Goal: Task Accomplishment & Management: Manage account settings

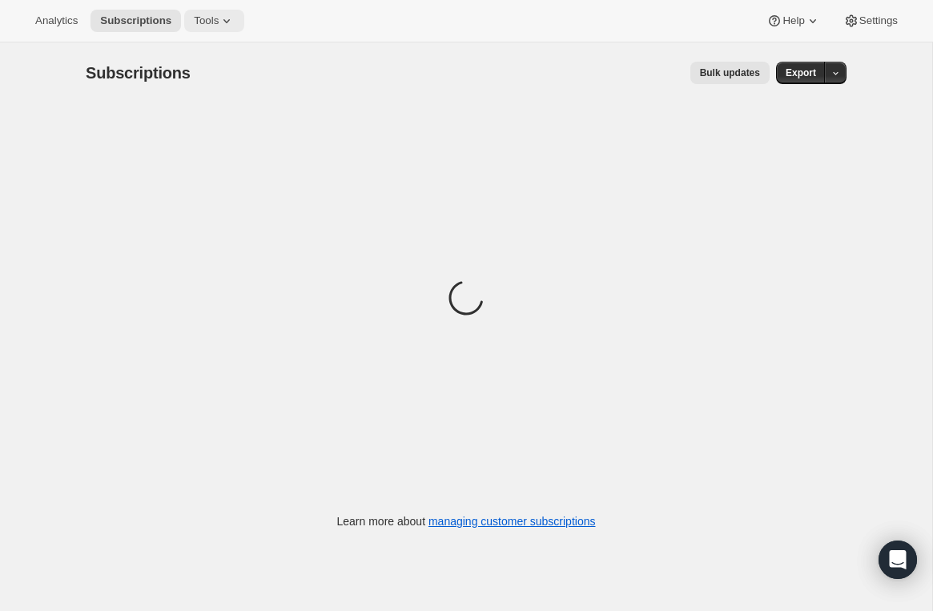
click at [235, 22] on icon at bounding box center [227, 21] width 16 height 16
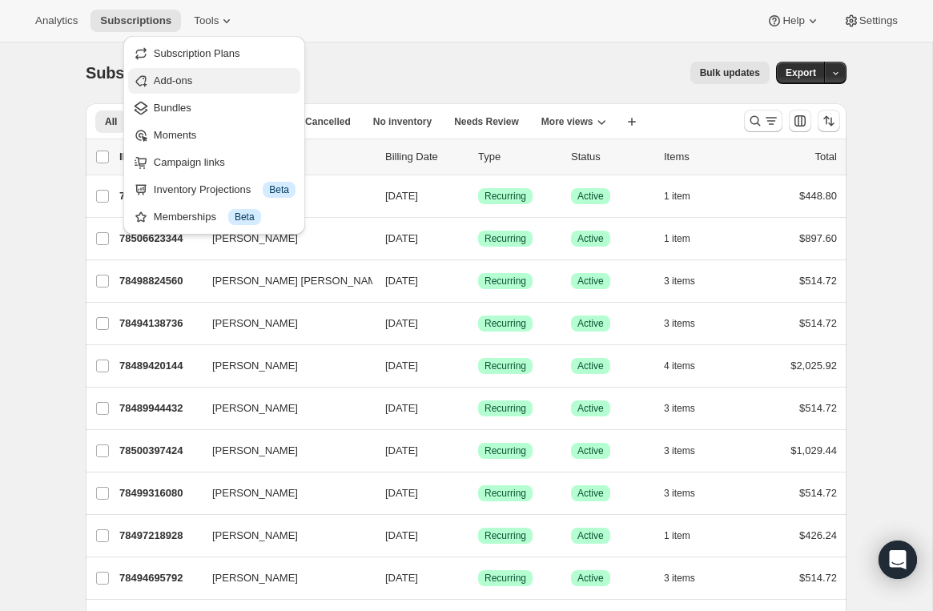
click at [209, 74] on span "Add-ons" at bounding box center [225, 81] width 142 height 16
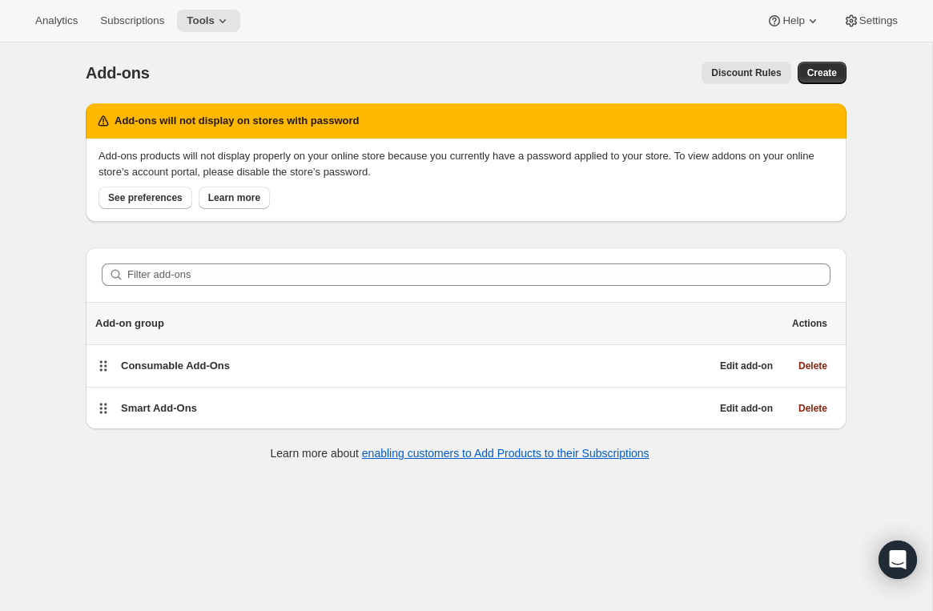
scroll to position [42, 0]
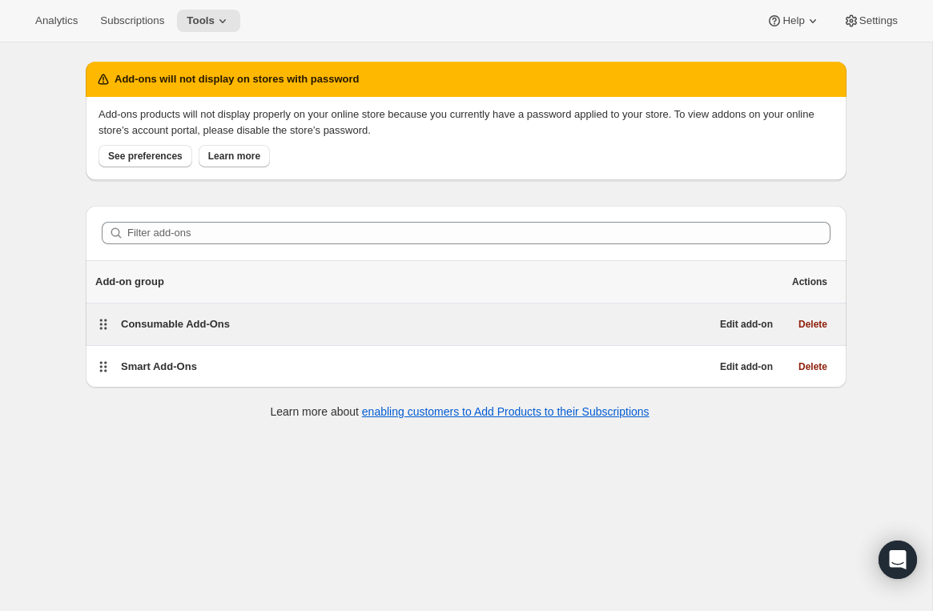
click at [187, 319] on span "Consumable Add-Ons" at bounding box center [175, 324] width 109 height 12
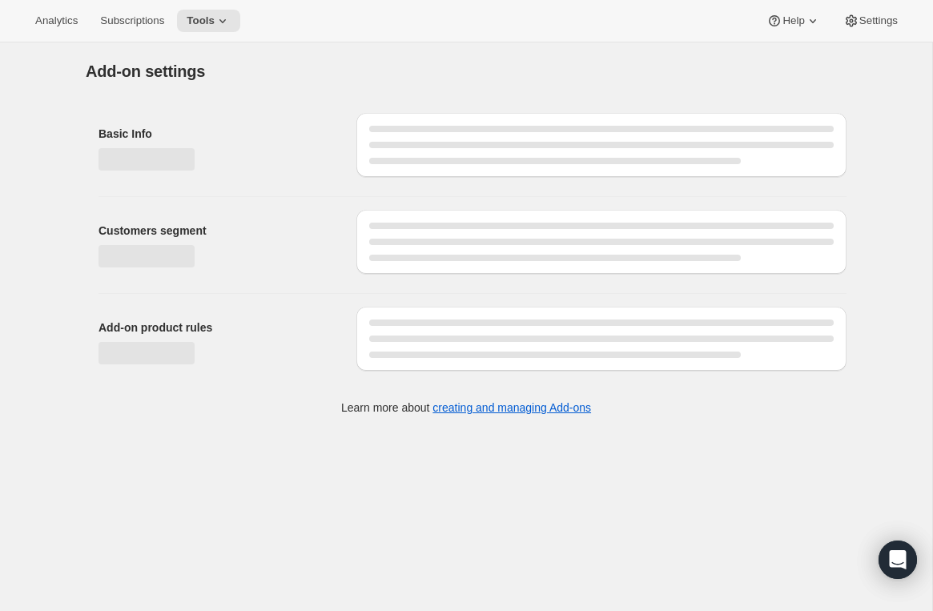
select select "selectedProducts"
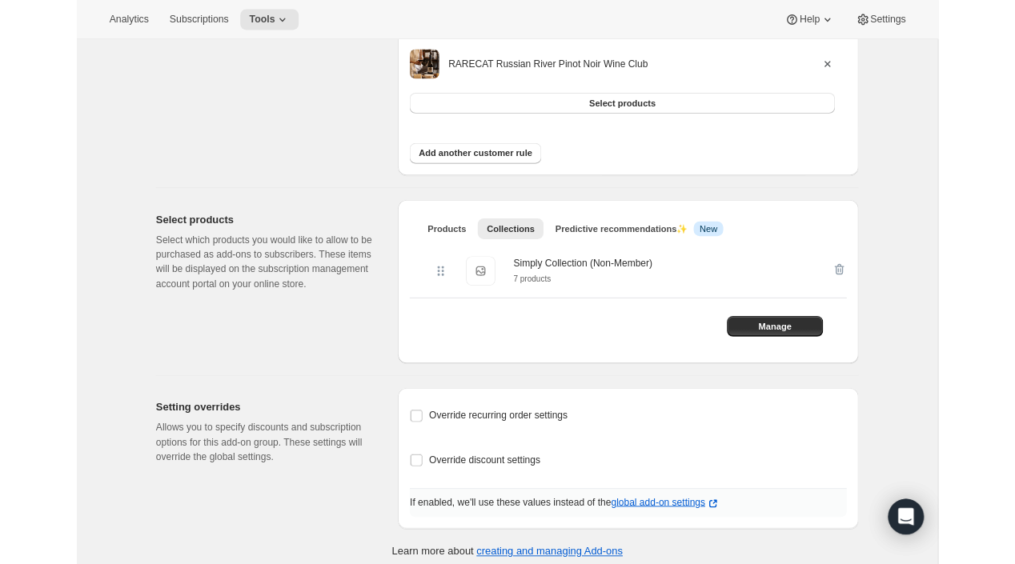
scroll to position [753, 0]
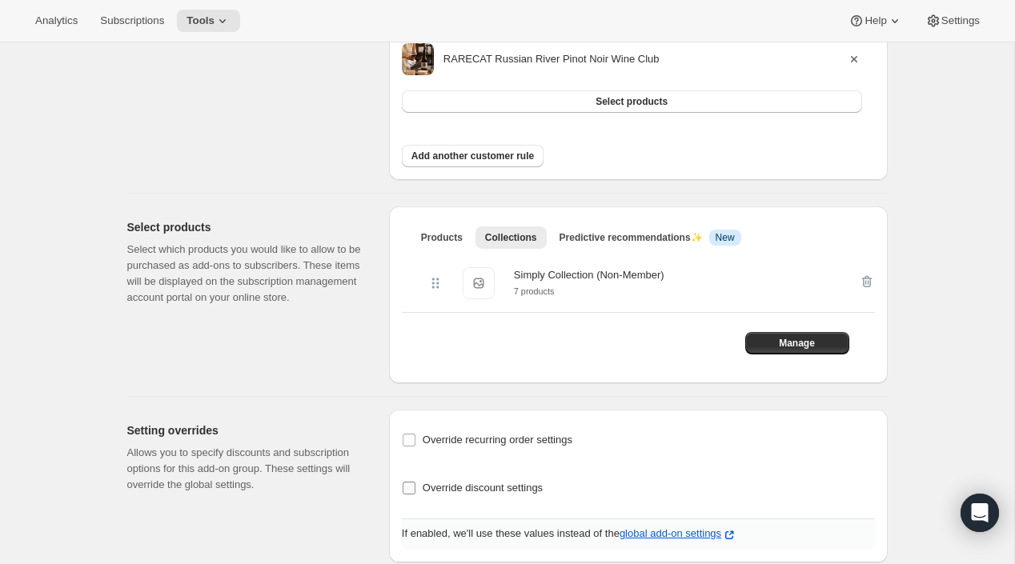
click at [411, 486] on input "Override discount settings" at bounding box center [409, 488] width 13 height 13
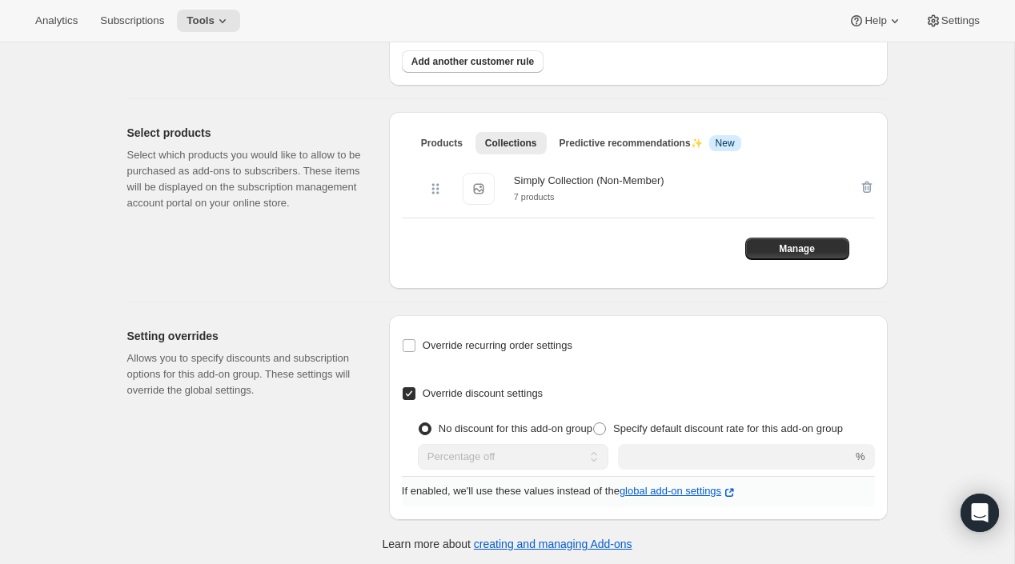
scroll to position [850, 0]
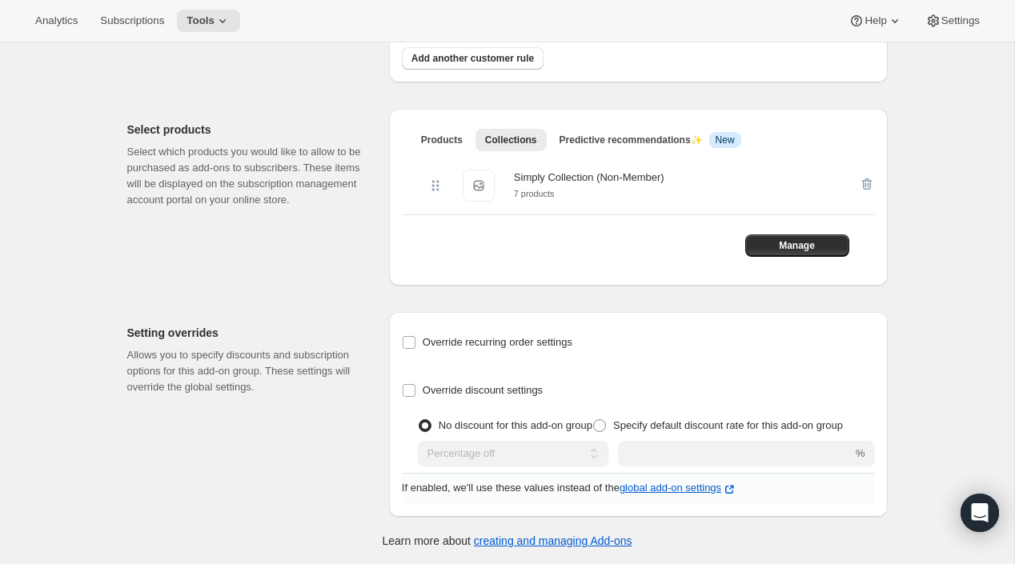
checkbox input "false"
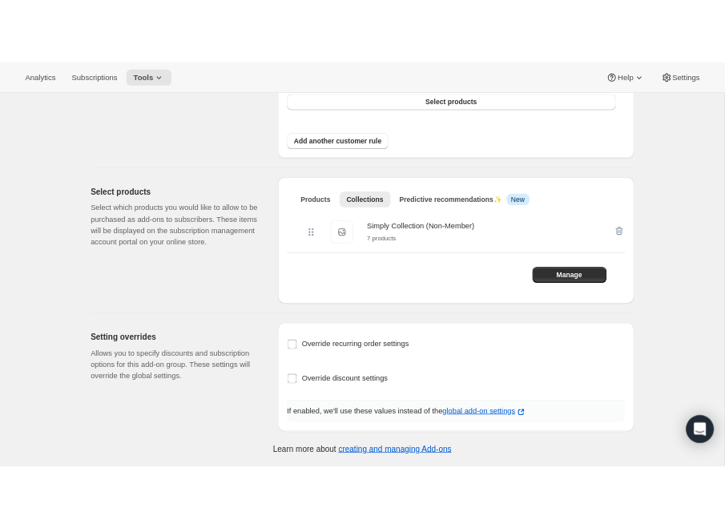
scroll to position [798, 0]
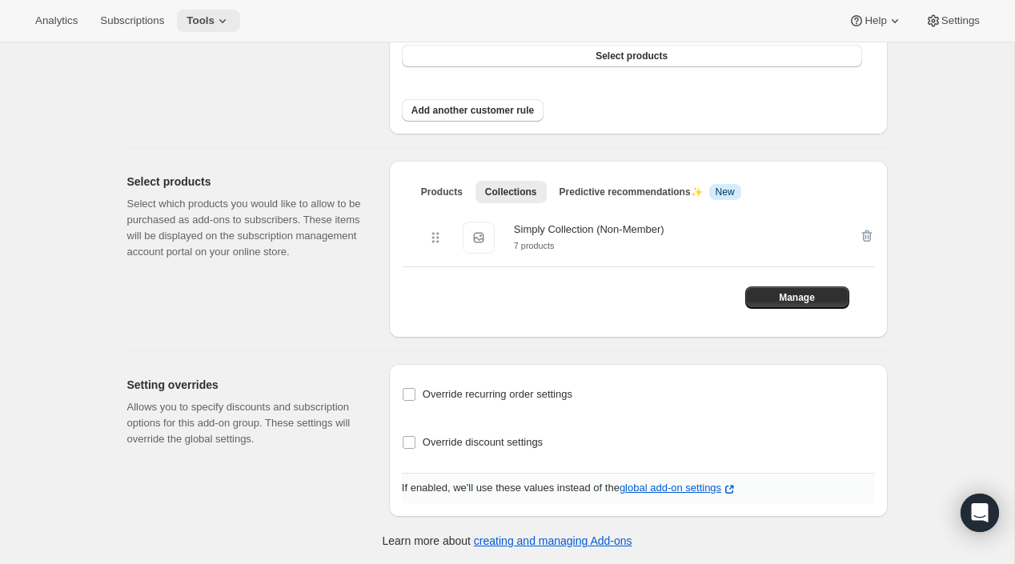
click at [231, 21] on icon at bounding box center [223, 21] width 16 height 16
